Goal: Task Accomplishment & Management: Manage account settings

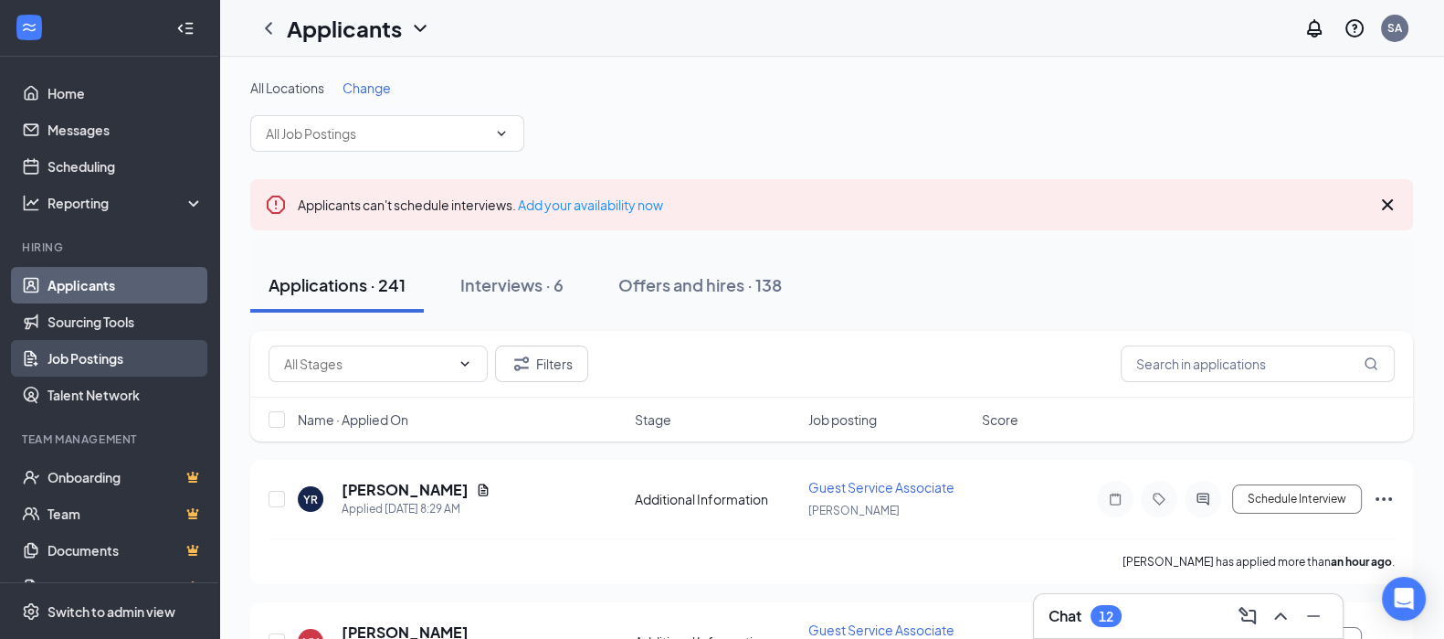
click at [91, 354] on link "Job Postings" at bounding box center [126, 358] width 156 height 37
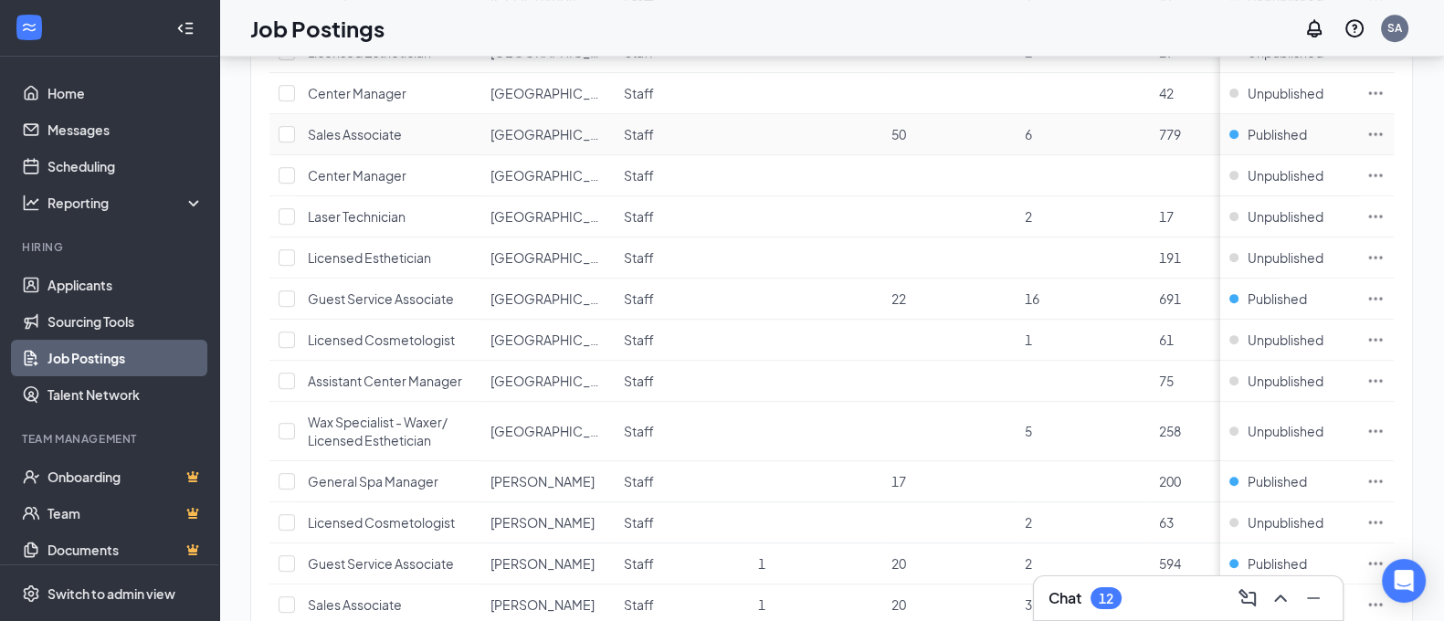
scroll to position [1231, 0]
click at [915, 201] on td at bounding box center [949, 216] width 133 height 41
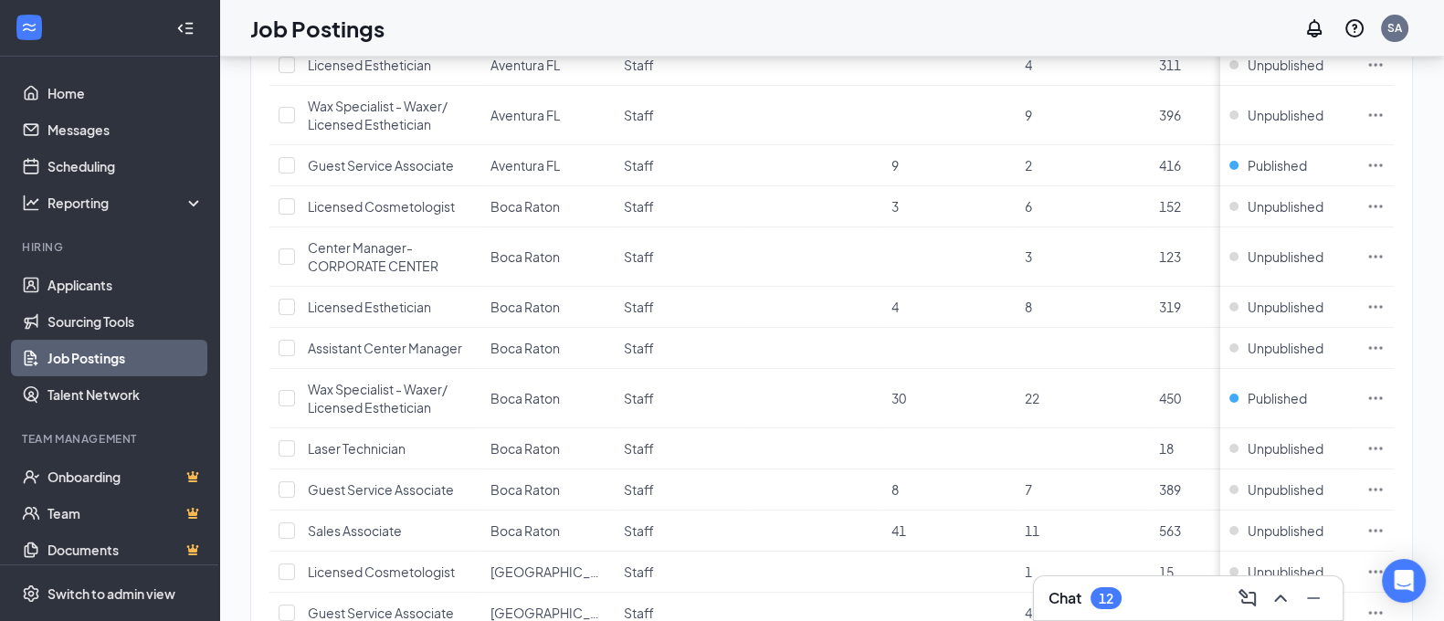
scroll to position [424, 0]
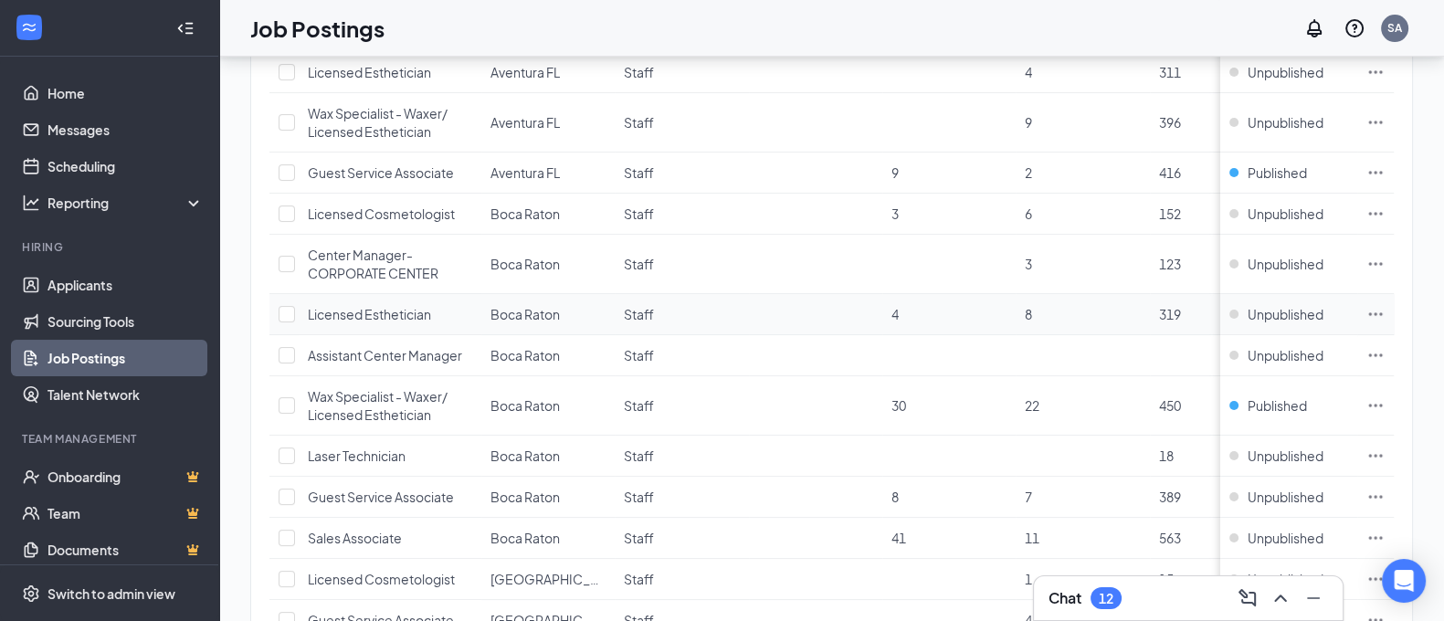
click at [1244, 310] on td "Unpublished" at bounding box center [1289, 314] width 137 height 41
click at [1251, 310] on div "Unpublished" at bounding box center [1277, 314] width 94 height 18
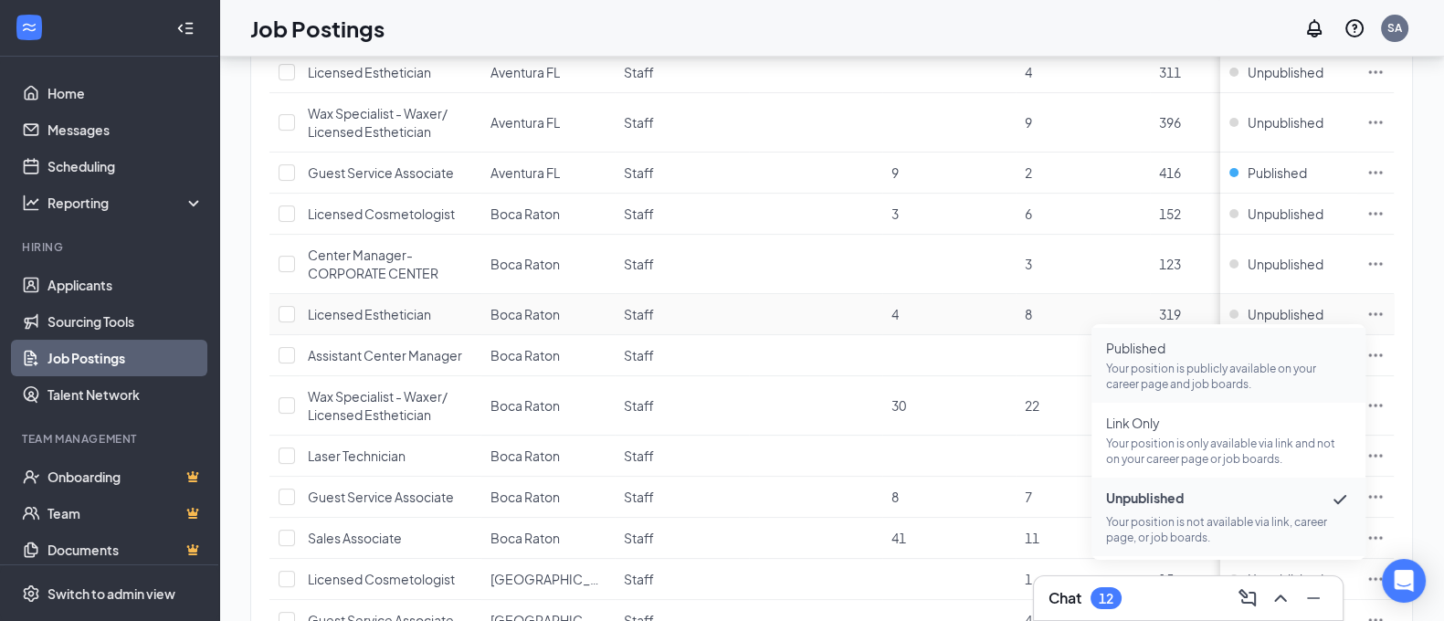
click at [1253, 354] on span "Published" at bounding box center [1228, 348] width 245 height 18
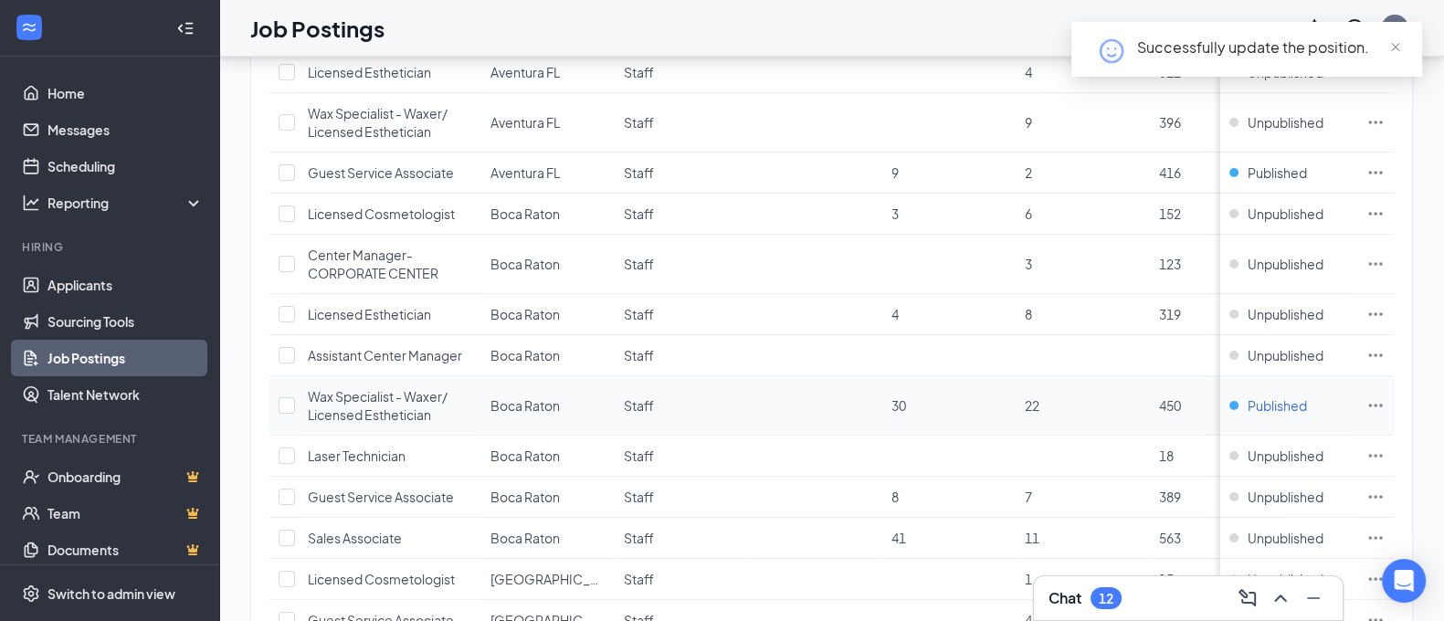
click at [1253, 401] on div "Published" at bounding box center [1269, 406] width 78 height 18
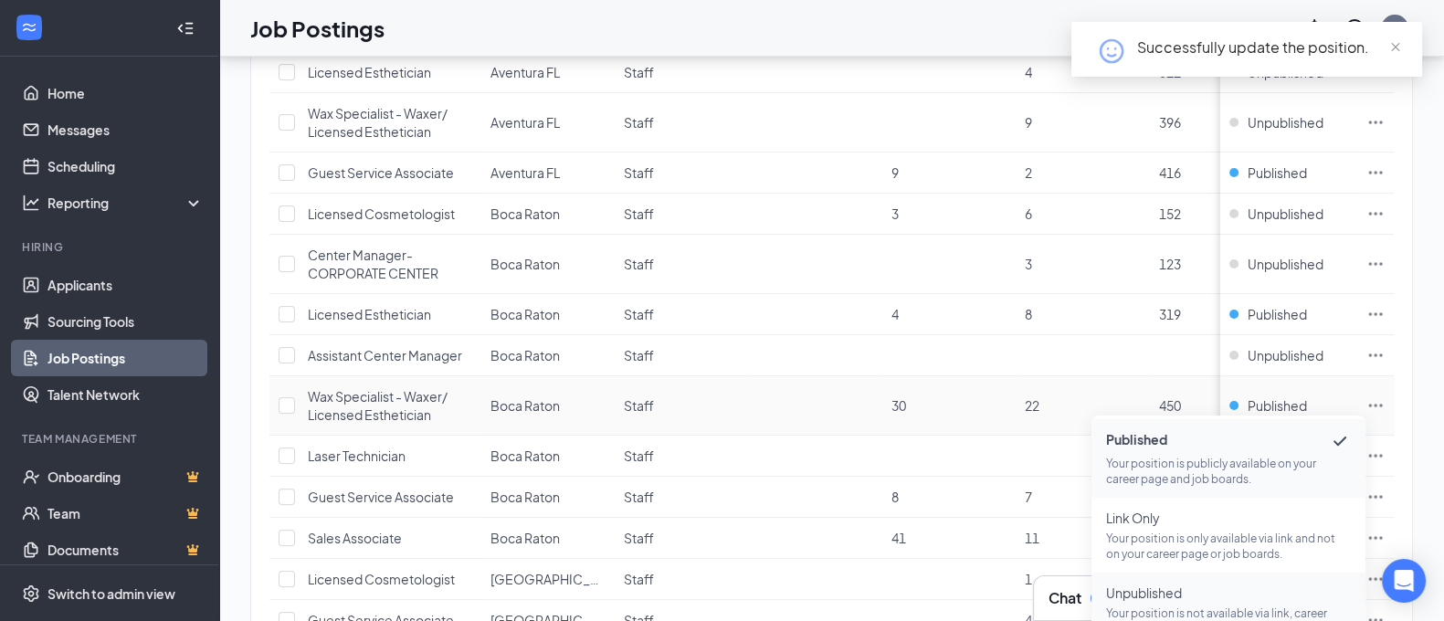
click at [1206, 604] on span "Unpublished Your position is not available via link, career page, or job boards." at bounding box center [1228, 610] width 245 height 53
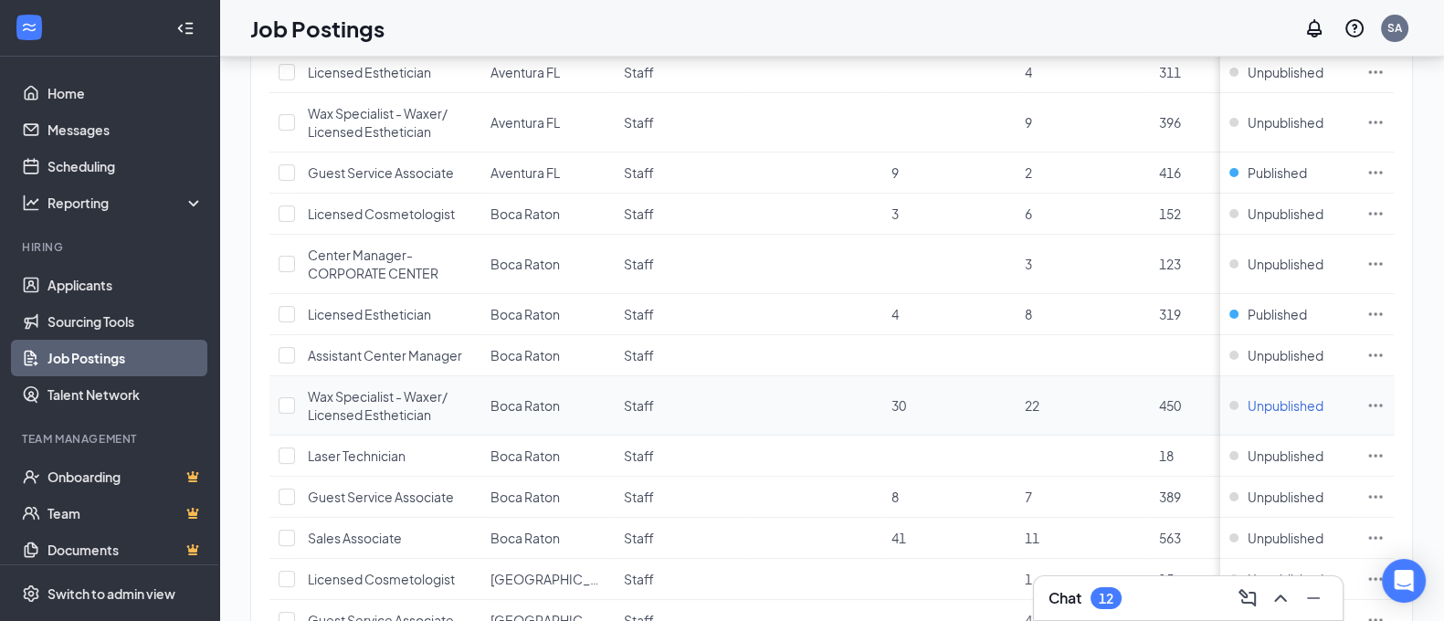
click at [1253, 407] on div "Unpublished" at bounding box center [1277, 406] width 94 height 18
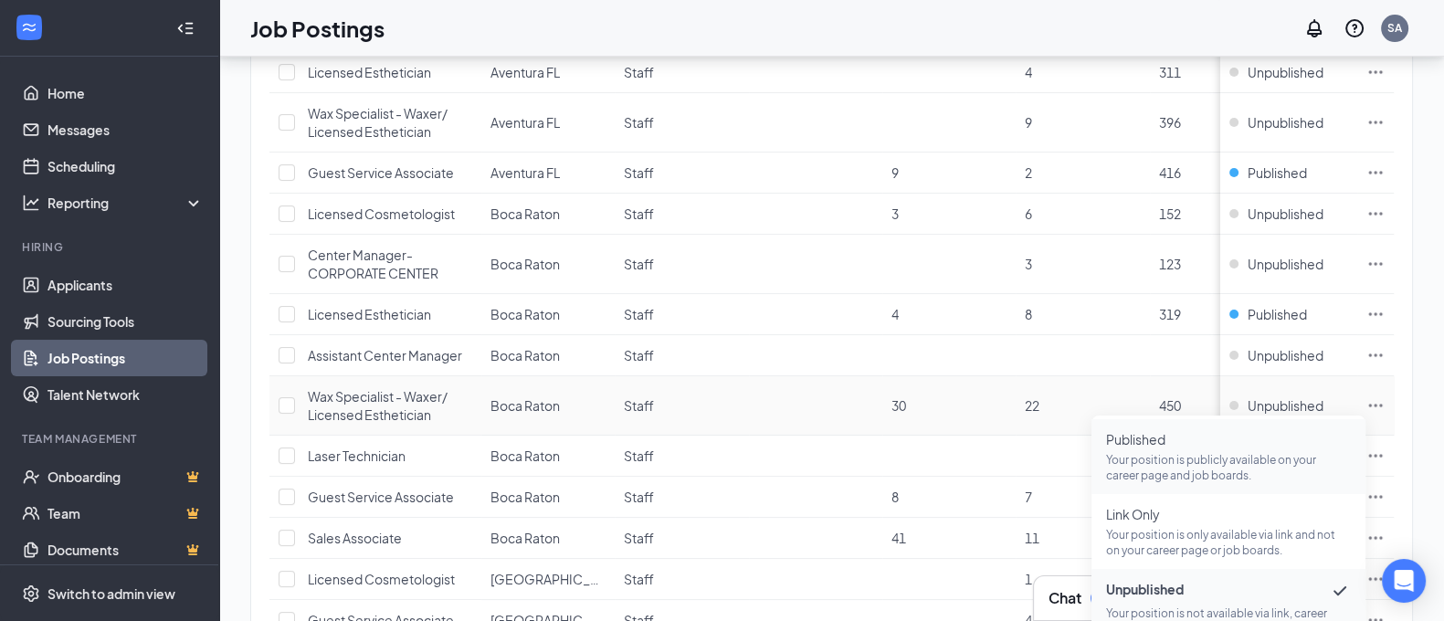
click at [1243, 447] on span "Published" at bounding box center [1228, 439] width 245 height 18
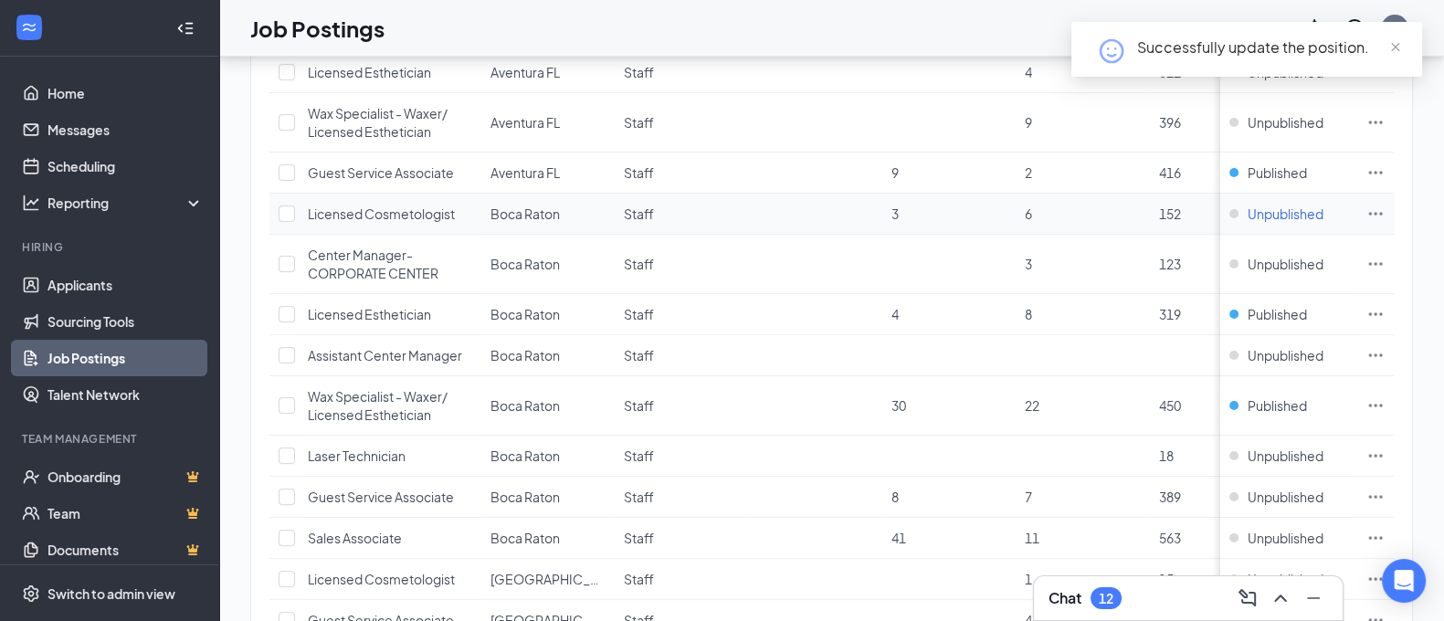
click at [1252, 211] on div "Unpublished" at bounding box center [1277, 214] width 94 height 18
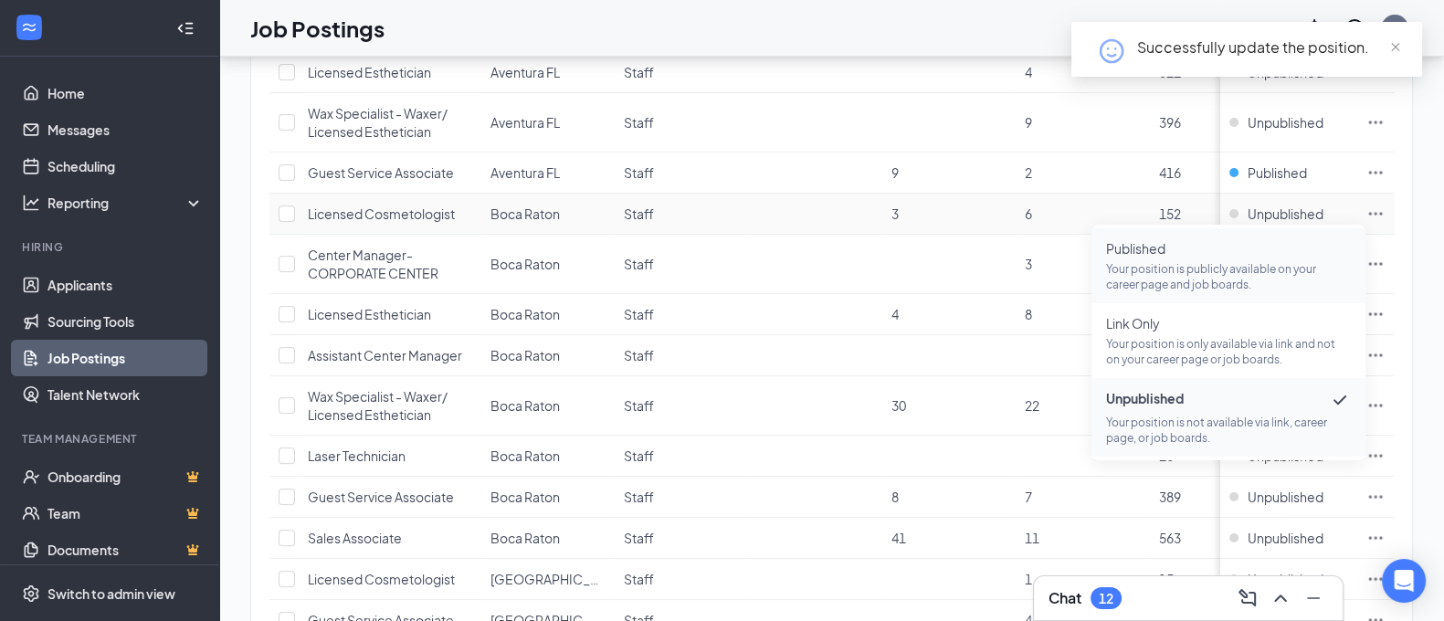
click at [1254, 254] on span "Published" at bounding box center [1228, 248] width 245 height 18
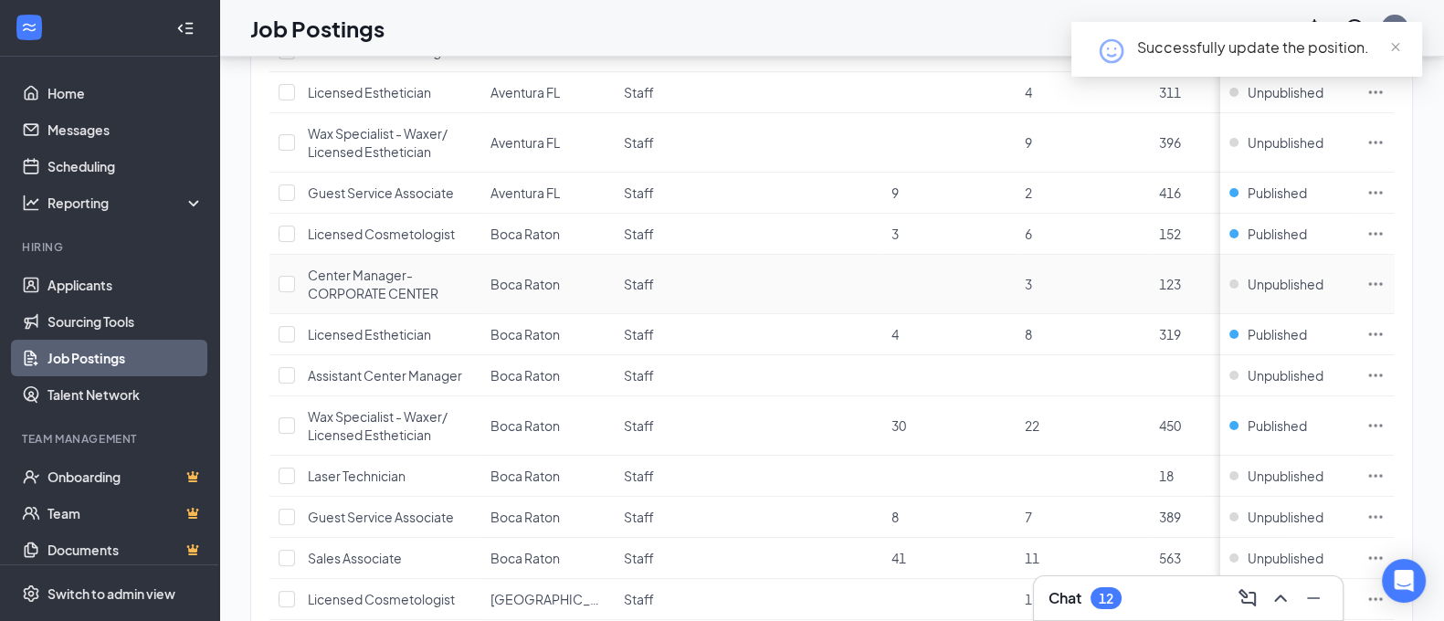
scroll to position [401, 0]
click at [1255, 193] on div "Published" at bounding box center [1269, 195] width 78 height 18
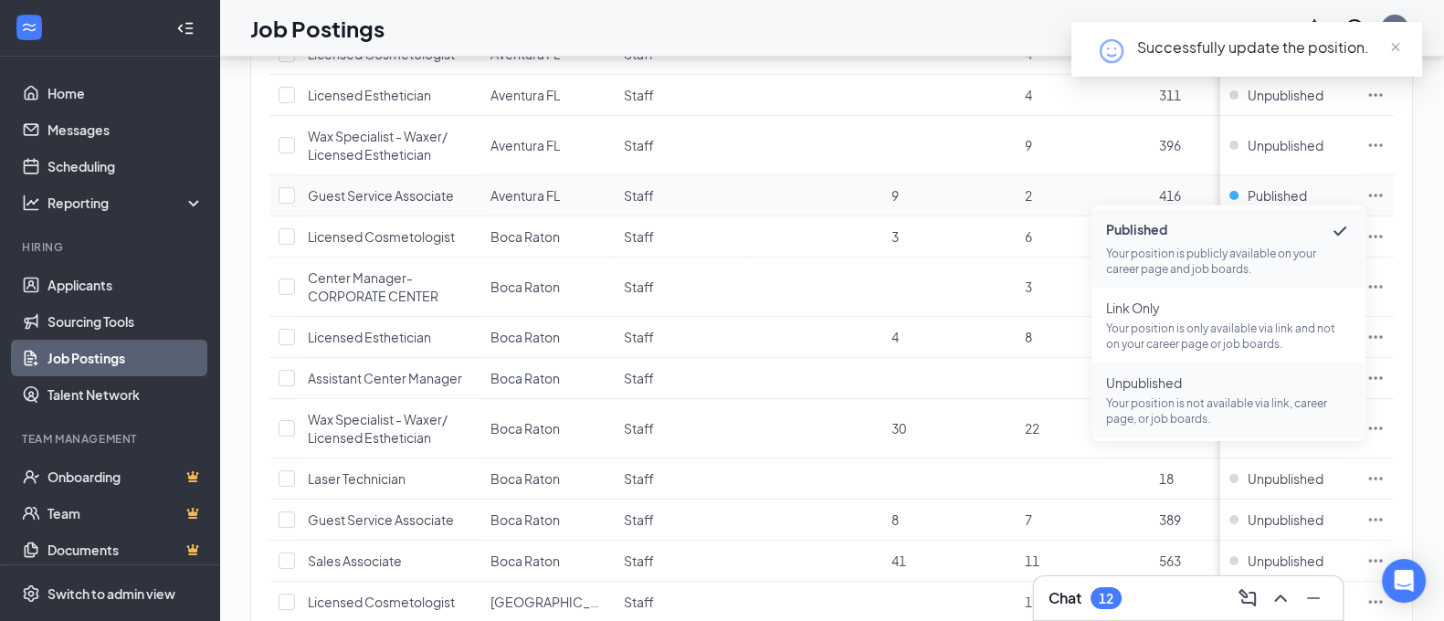
click at [1250, 426] on li "Unpublished Your position is not available via link, career page, or job boards." at bounding box center [1229, 400] width 274 height 75
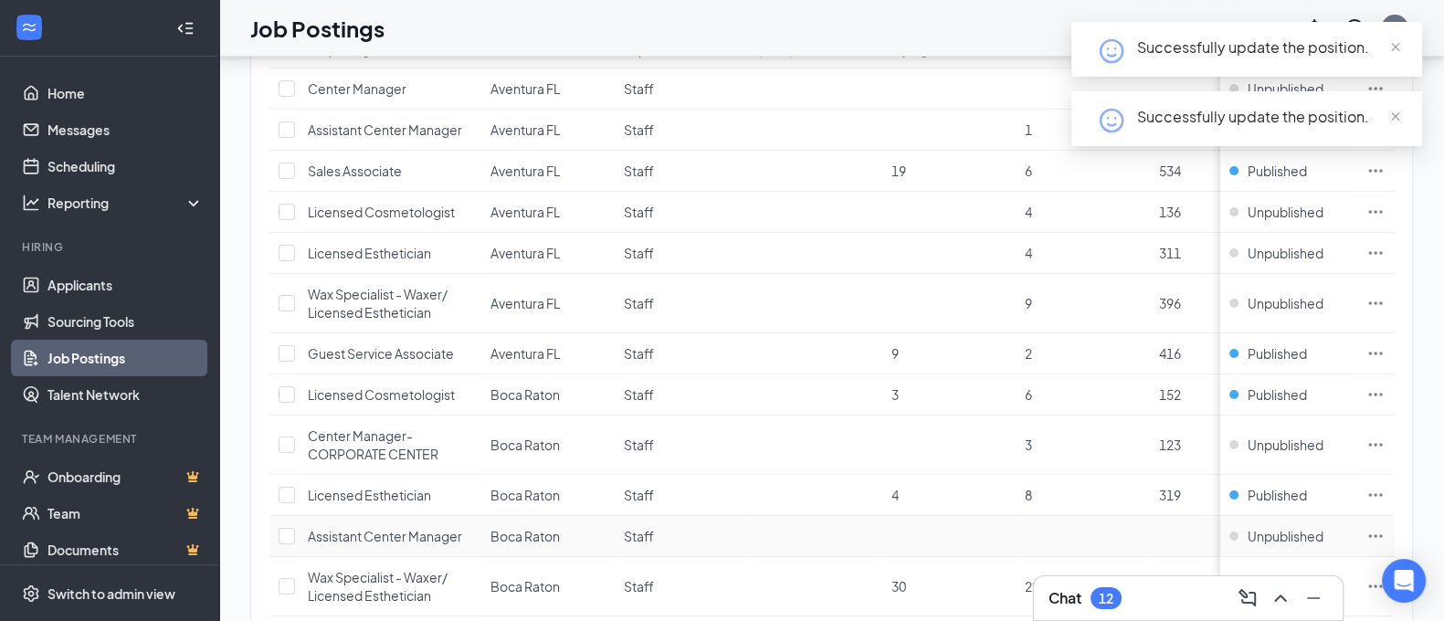
scroll to position [229, 0]
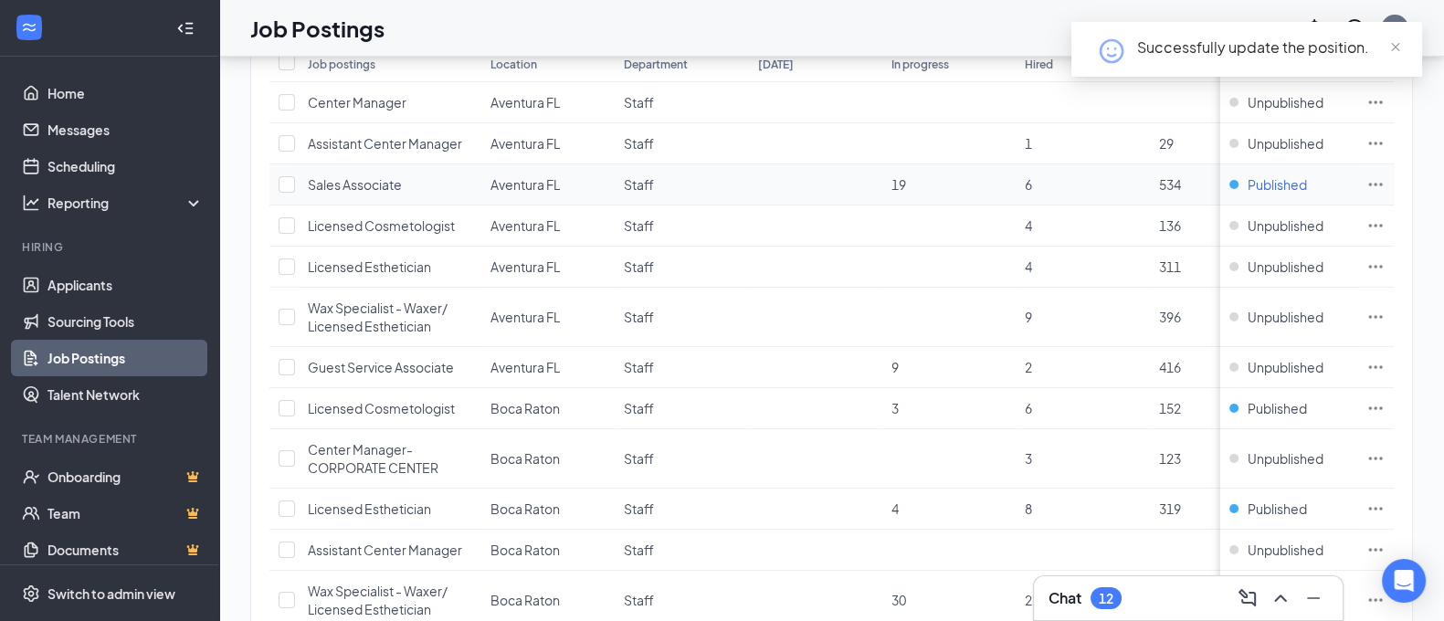
click at [1247, 182] on div "Published" at bounding box center [1269, 184] width 78 height 18
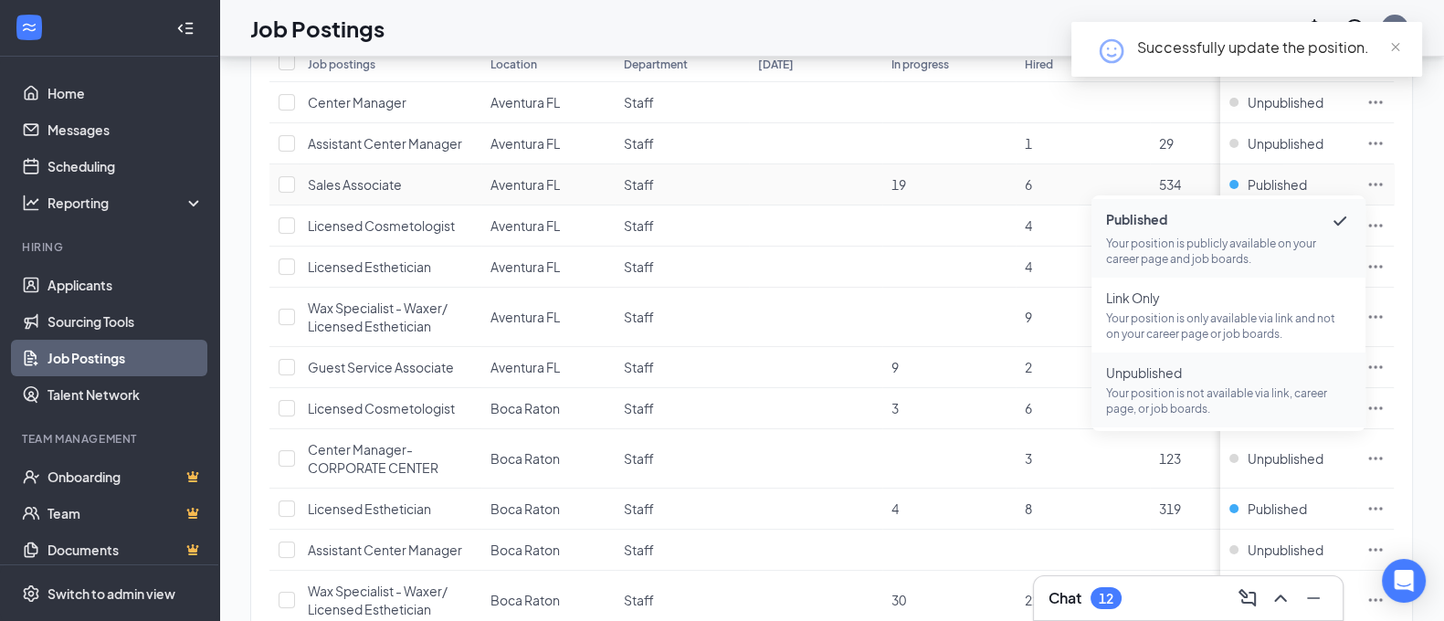
click at [1193, 391] on p "Your position is not available via link, career page, or job boards." at bounding box center [1228, 401] width 245 height 31
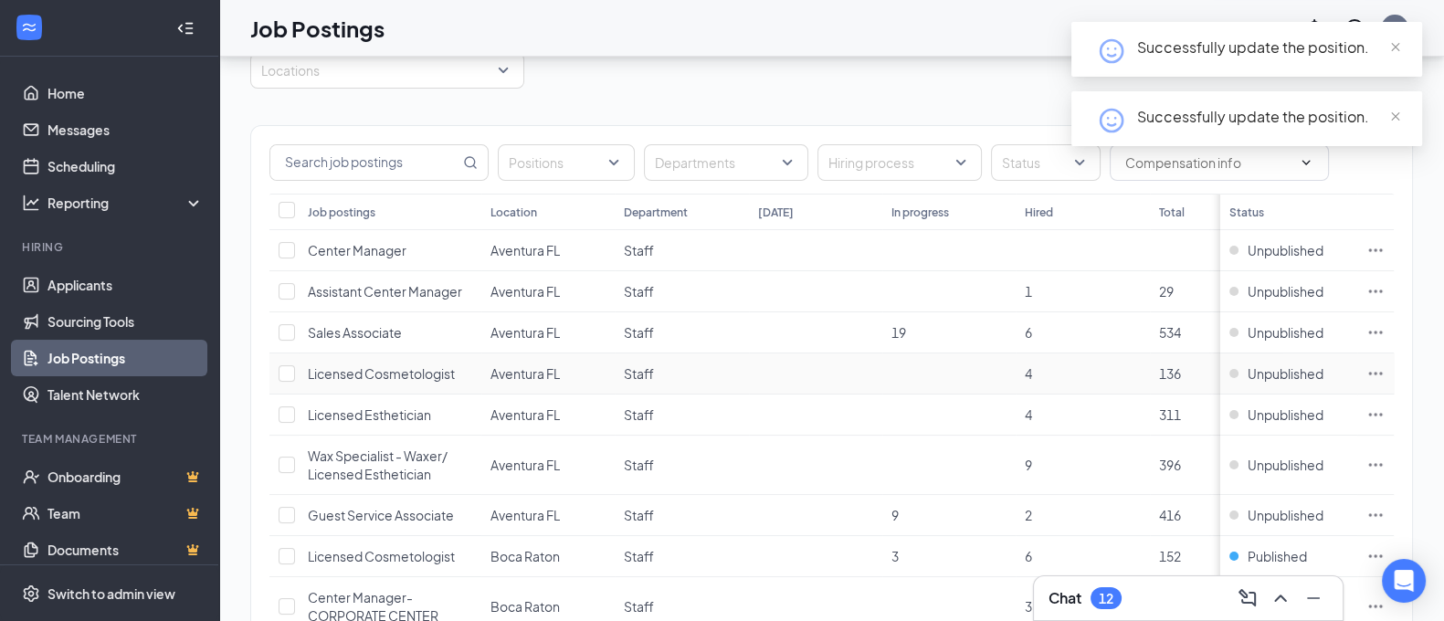
scroll to position [66, 0]
